Goal: Information Seeking & Learning: Learn about a topic

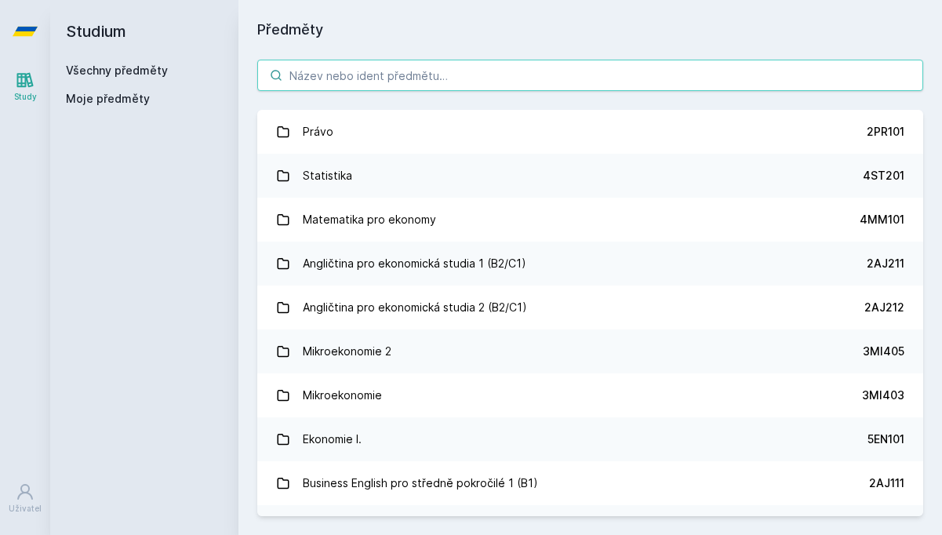
click at [339, 71] on input "search" at bounding box center [590, 75] width 666 height 31
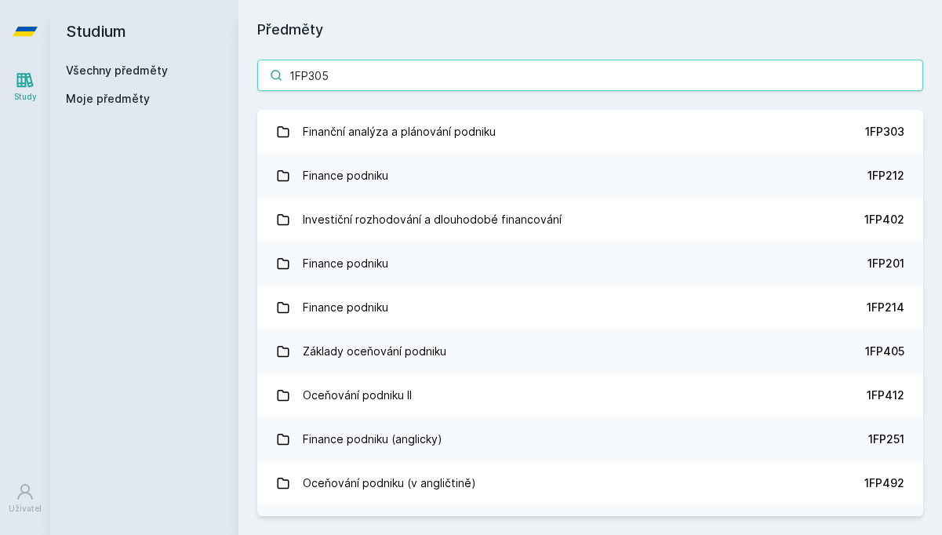
type input "1FP305"
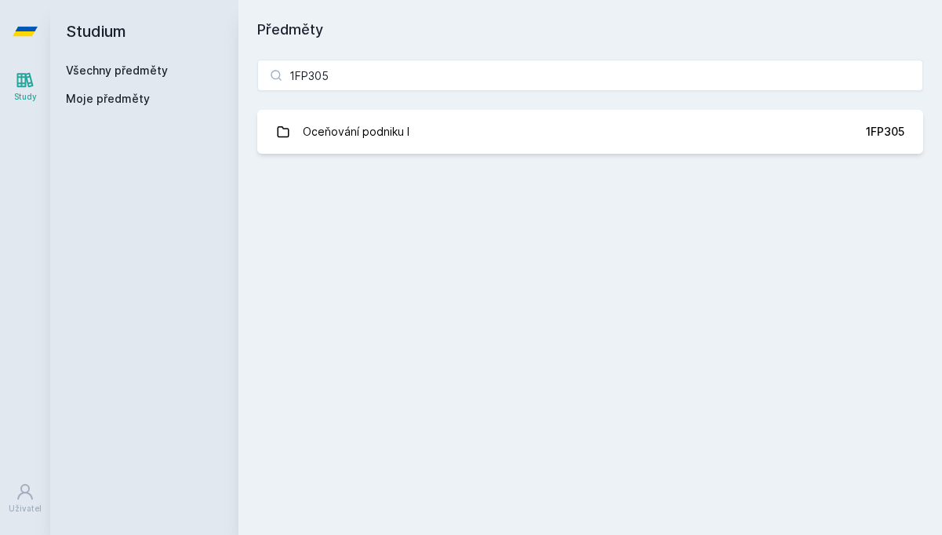
click at [561, 107] on div "1FP305 Oceňování podniku I 1FP305 Jejda, něco se pokazilo." at bounding box center [589, 107] width 703 height 132
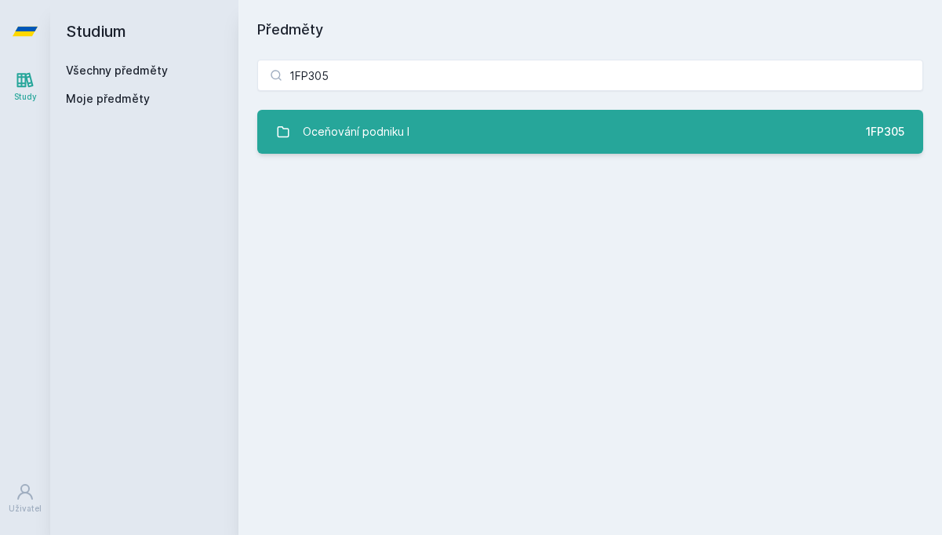
click at [562, 125] on link "Oceňování podniku I 1FP305" at bounding box center [590, 132] width 666 height 44
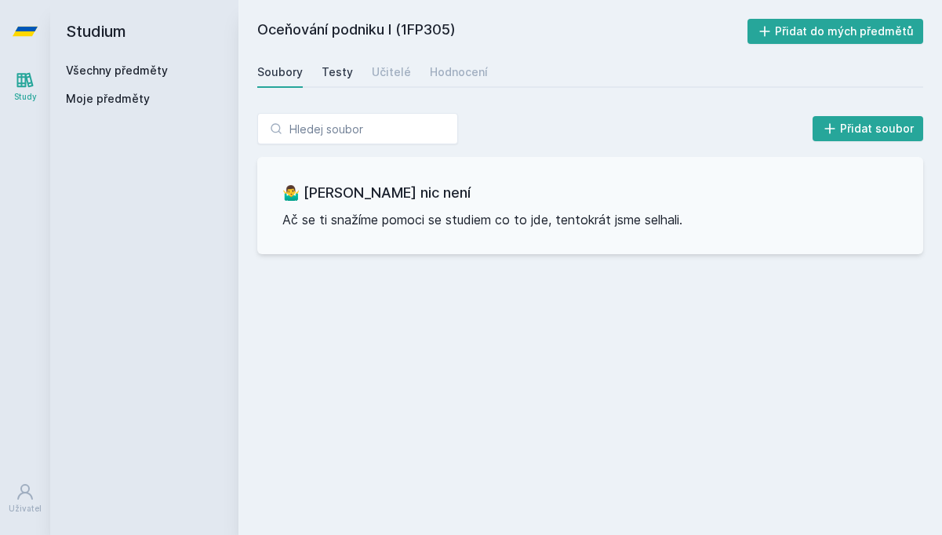
click at [345, 76] on div "Testy" at bounding box center [336, 72] width 31 height 16
click at [279, 76] on div "Soubory" at bounding box center [279, 72] width 45 height 16
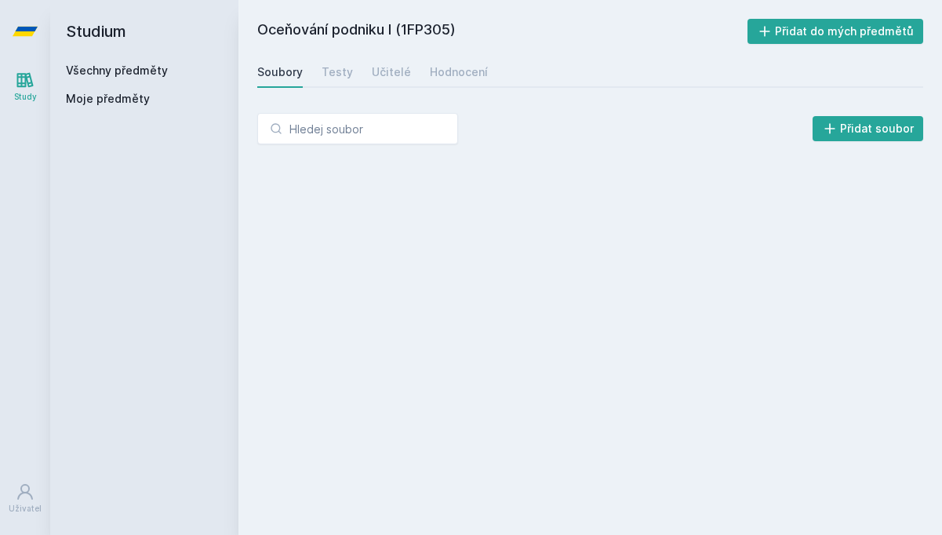
drag, startPoint x: 402, startPoint y: 31, endPoint x: 452, endPoint y: 31, distance: 49.4
click at [452, 31] on h2 "Oceňování podniku I (1FP305)" at bounding box center [502, 31] width 490 height 25
copy h2 "1FP305"
